Goal: Task Accomplishment & Management: Manage account settings

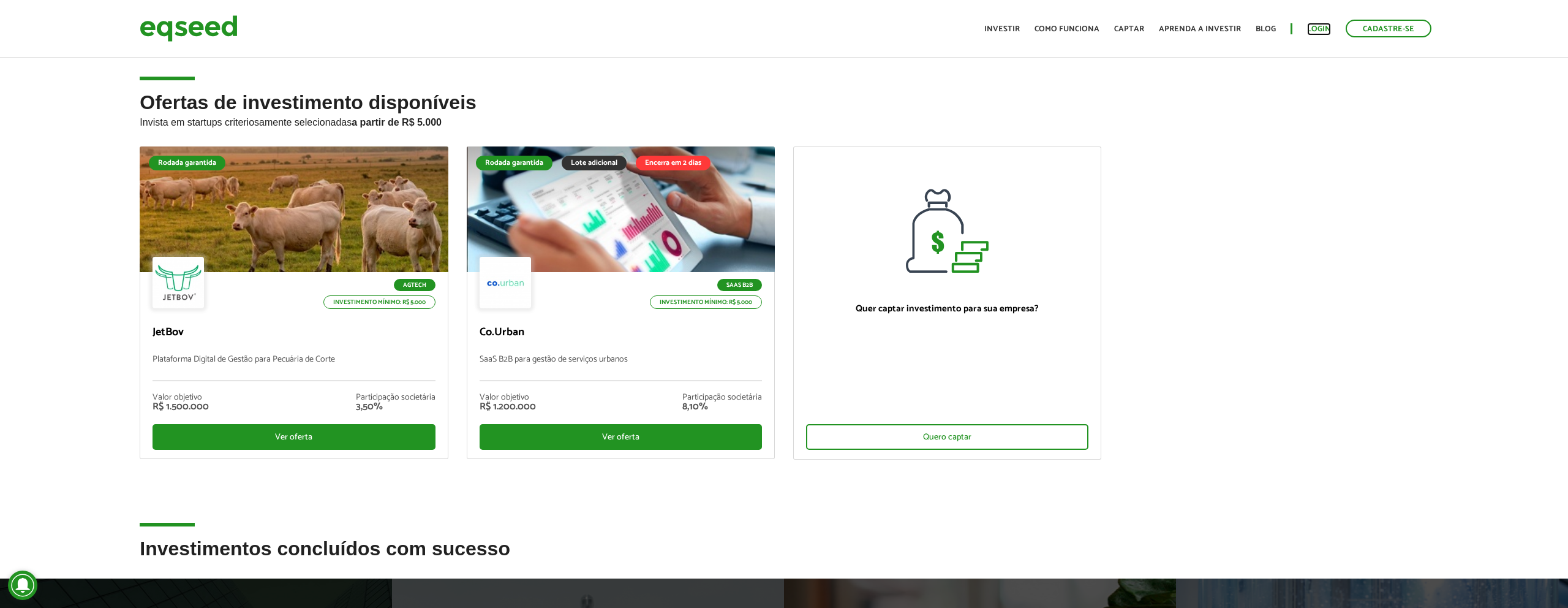
click at [1312, 28] on link "Login" at bounding box center [1319, 29] width 24 height 8
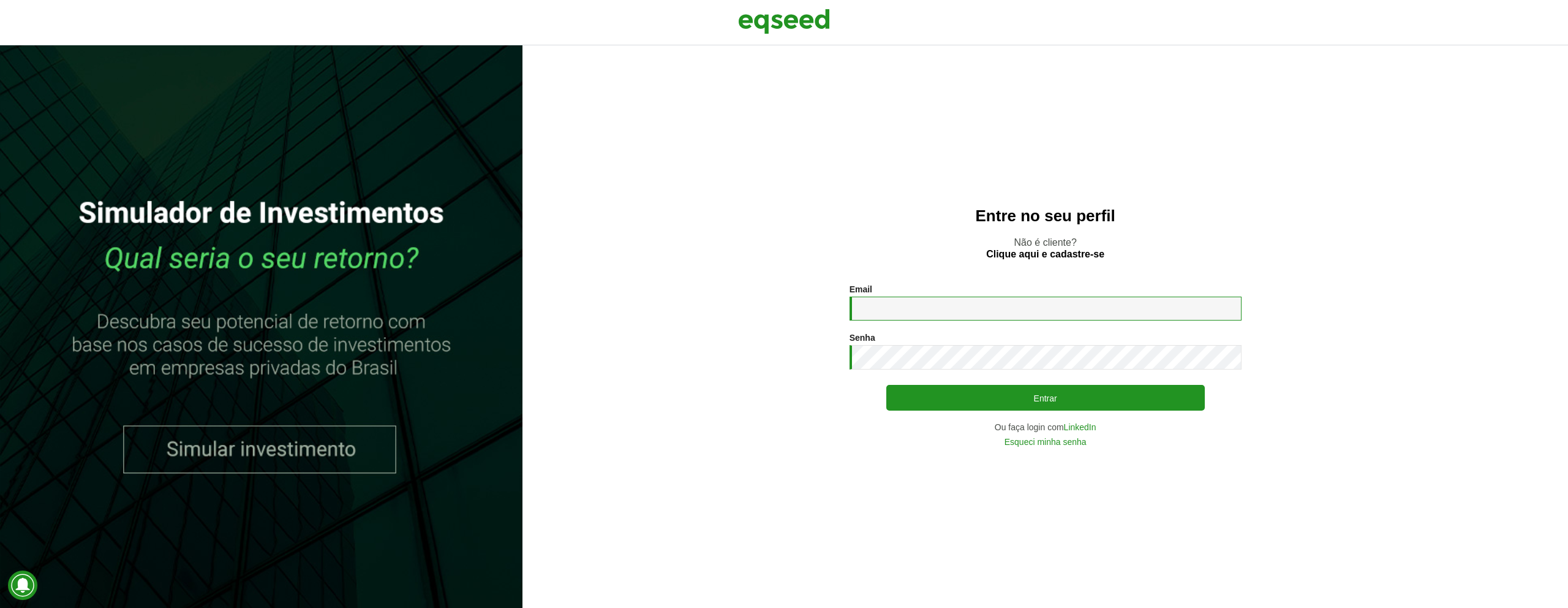
click at [883, 312] on input "Email *" at bounding box center [1045, 308] width 392 height 24
type input "**********"
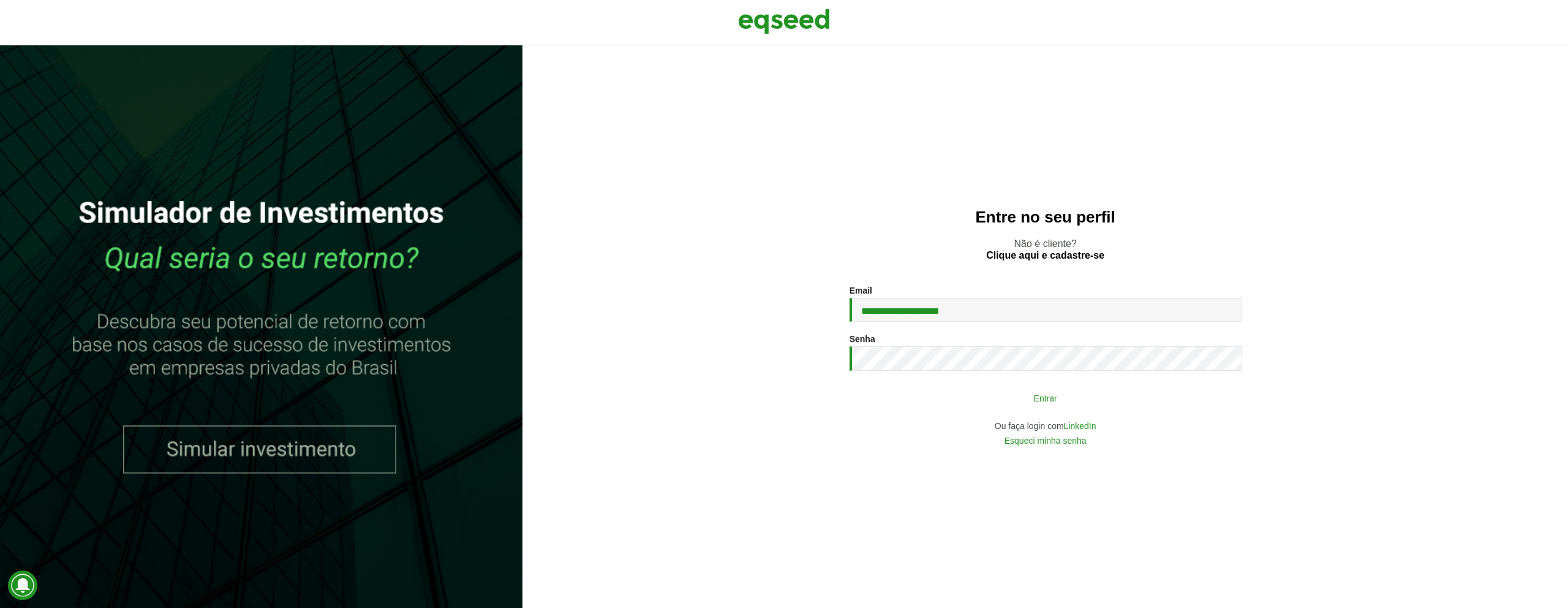
click at [990, 397] on button "Entrar" at bounding box center [1046, 398] width 318 height 23
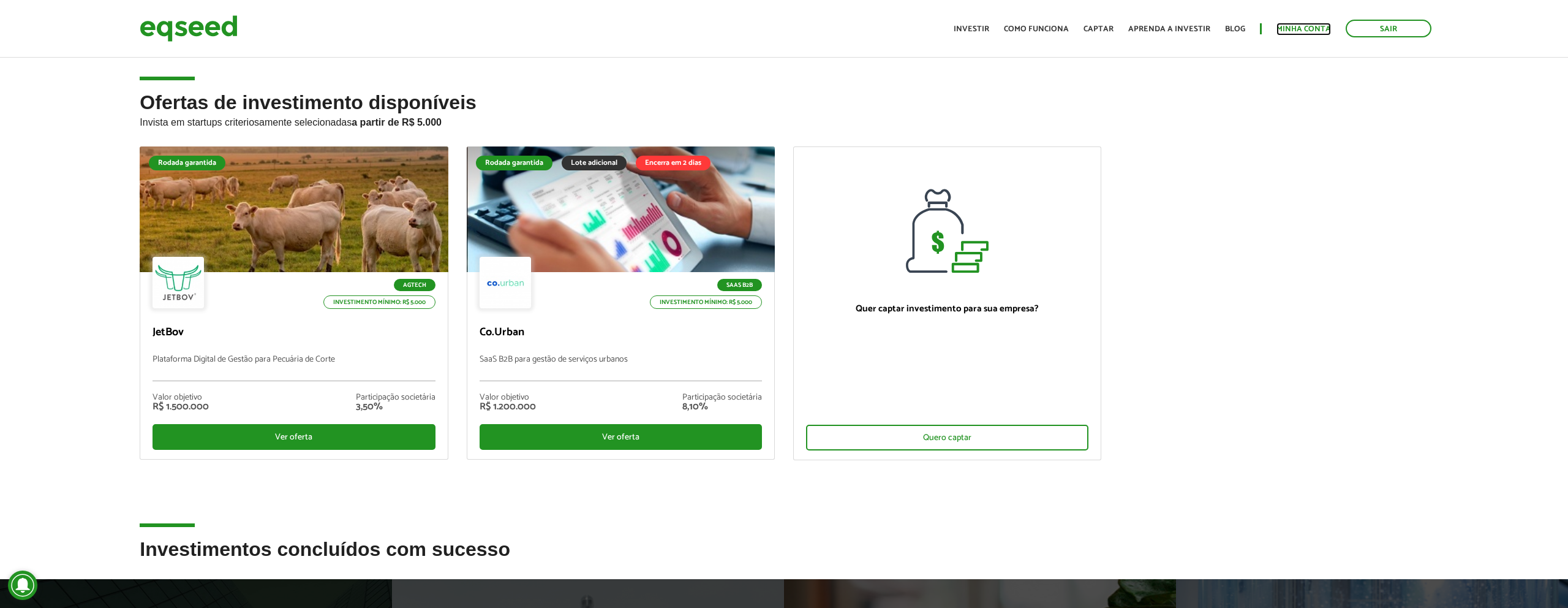
click at [1308, 26] on link "Minha conta" at bounding box center [1304, 29] width 54 height 8
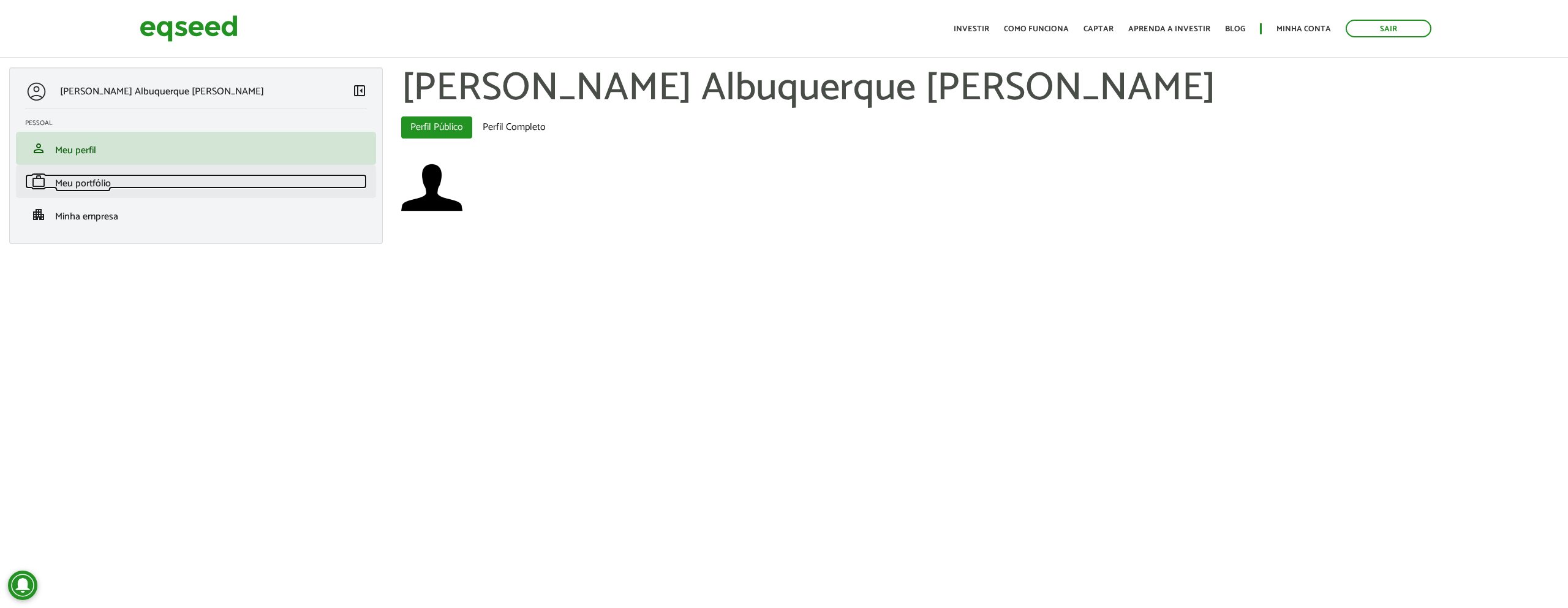
click at [78, 185] on span "Meu portfólio" at bounding box center [83, 183] width 56 height 16
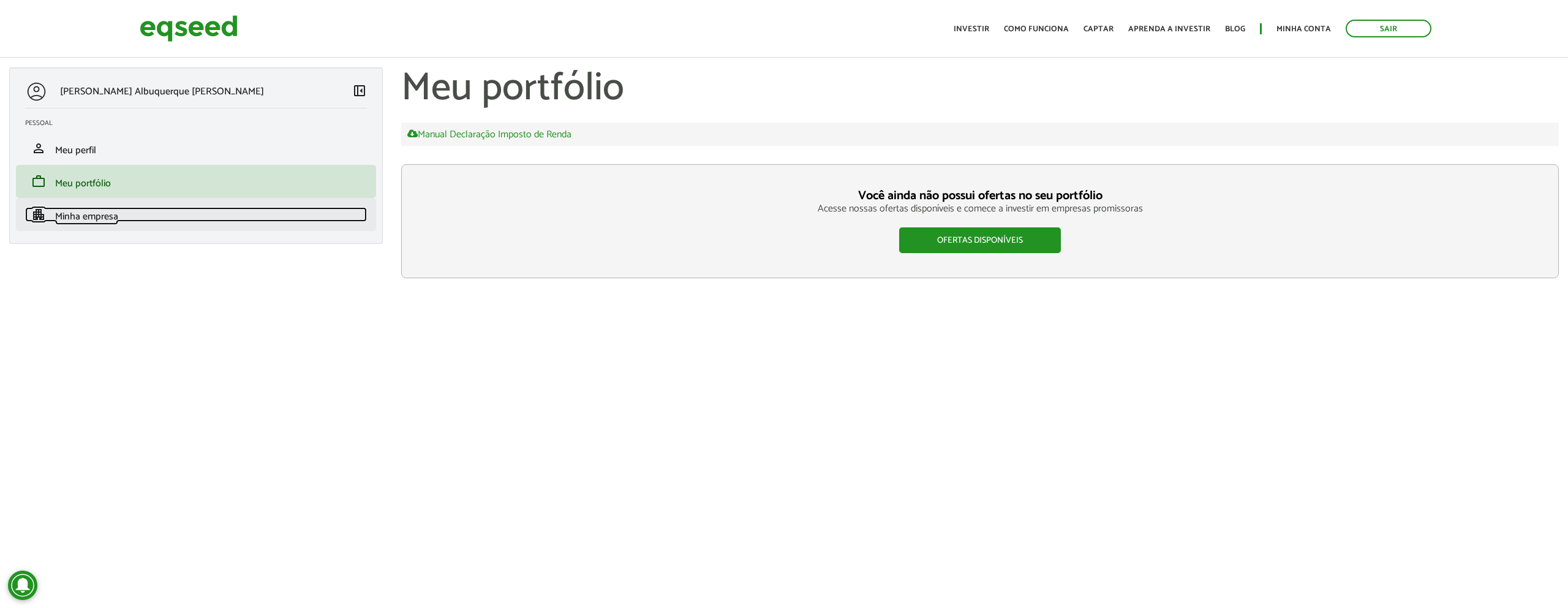
click at [71, 218] on span "Minha empresa" at bounding box center [87, 217] width 64 height 16
